Goal: Find specific fact: Find specific fact

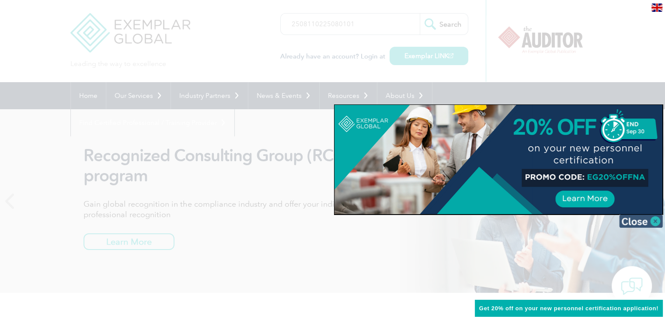
type input "2508110225080101"
click at [657, 222] on img at bounding box center [641, 221] width 44 height 13
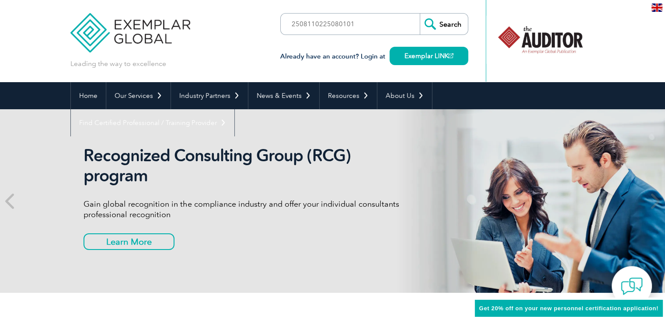
click at [449, 22] on input "Search" at bounding box center [444, 24] width 48 height 21
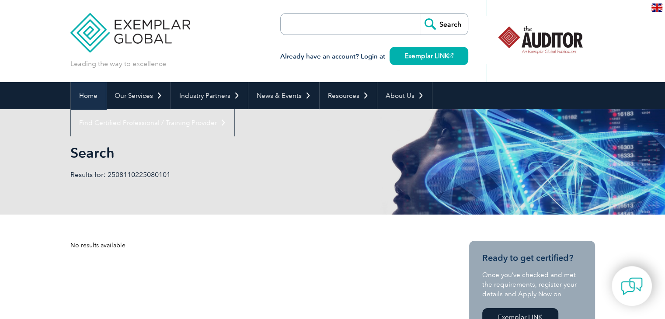
click at [86, 91] on link "Home" at bounding box center [88, 95] width 35 height 27
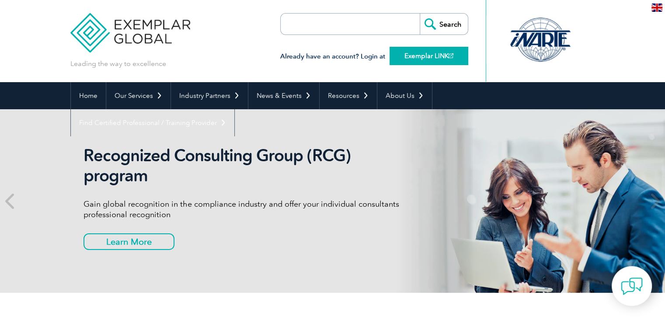
click at [451, 60] on link "Exemplar LINK" at bounding box center [429, 56] width 79 height 18
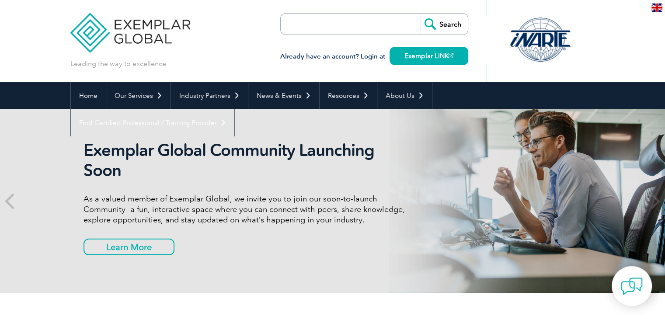
click at [345, 27] on input "search" at bounding box center [331, 24] width 92 height 21
type input "2508110225080101"
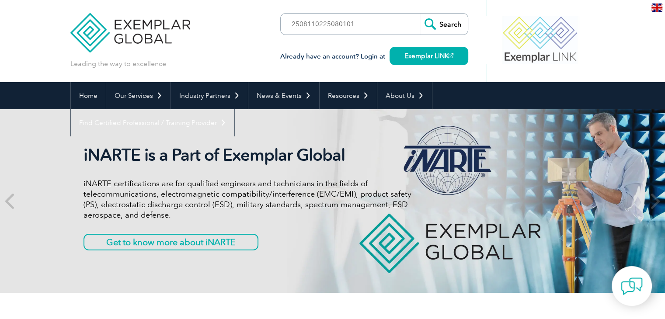
click at [441, 22] on input "Search" at bounding box center [444, 24] width 48 height 21
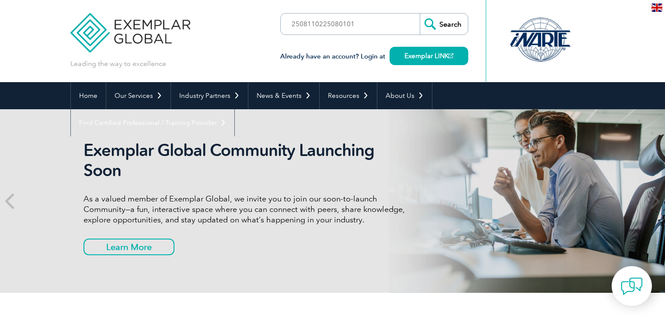
scroll to position [58, 0]
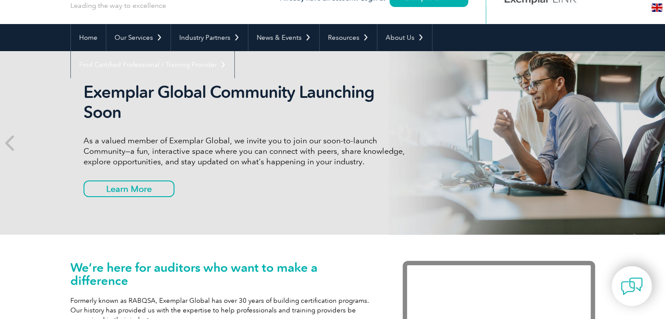
click at [653, 143] on icon at bounding box center [654, 143] width 11 height 0
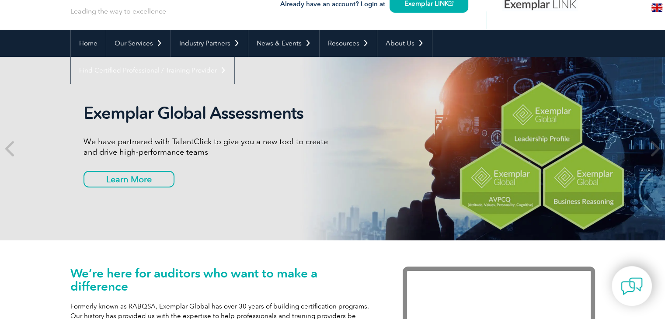
scroll to position [0, 0]
